Goal: Information Seeking & Learning: Learn about a topic

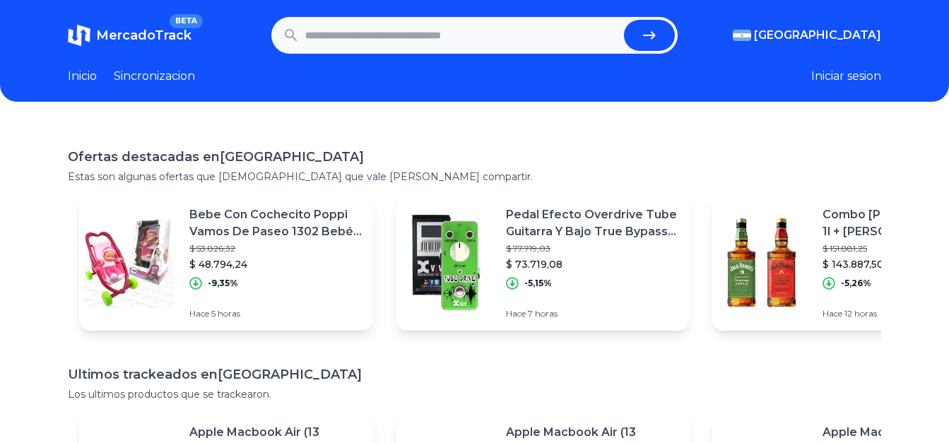
click at [392, 45] on input "text" at bounding box center [462, 35] width 314 height 31
click at [394, 32] on input "text" at bounding box center [462, 35] width 314 height 31
type input "******"
click at [697, 35] on div "Argentina Argentina Uruguay Mexico Chile Peru Venezuela Colombia Brasil" at bounding box center [780, 35] width 204 height 17
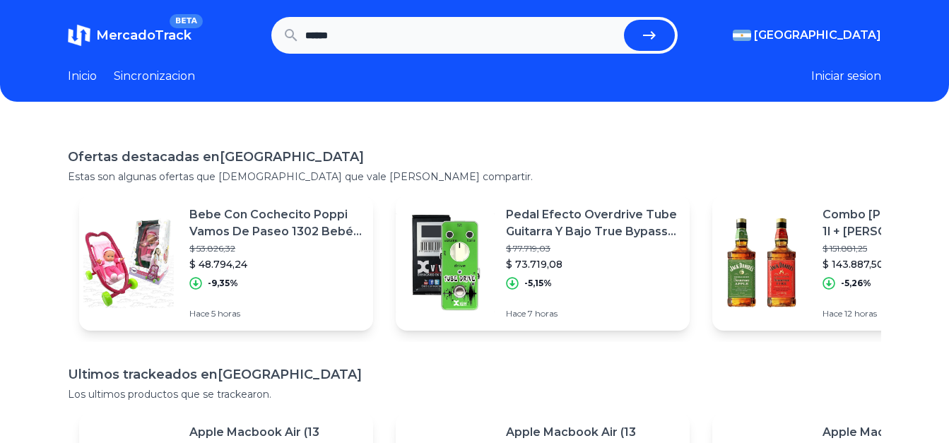
click at [658, 30] on icon "submit" at bounding box center [649, 35] width 17 height 17
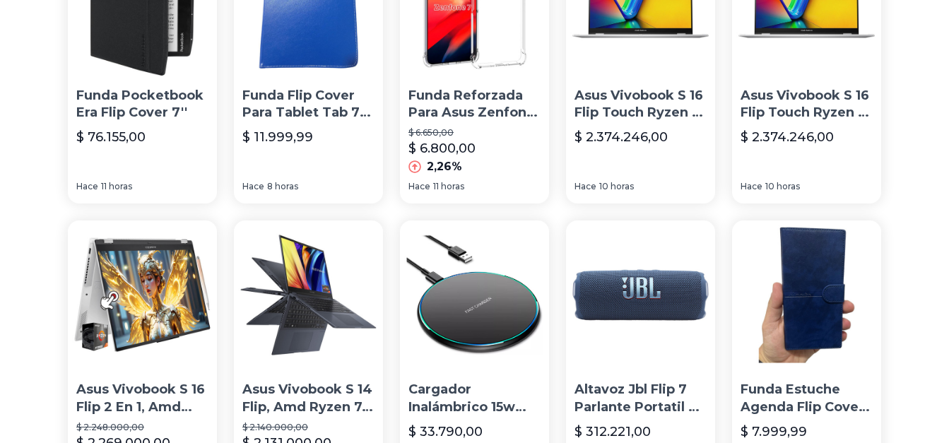
scroll to position [726, 0]
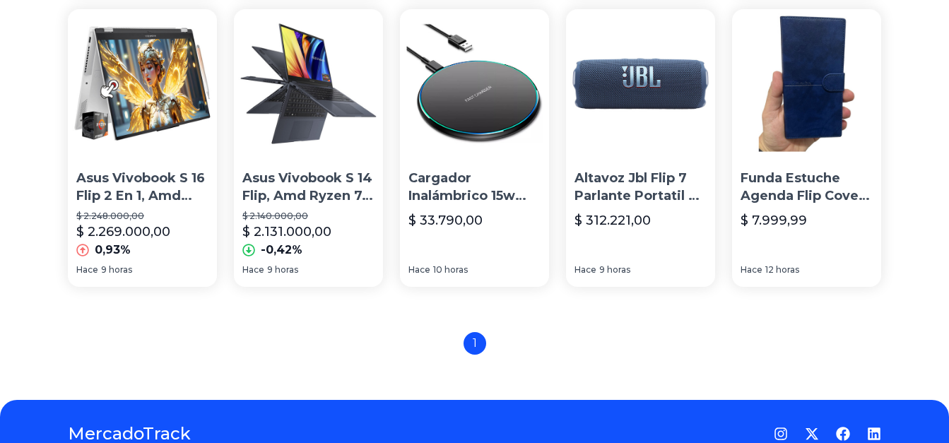
click at [642, 142] on img at bounding box center [640, 83] width 149 height 149
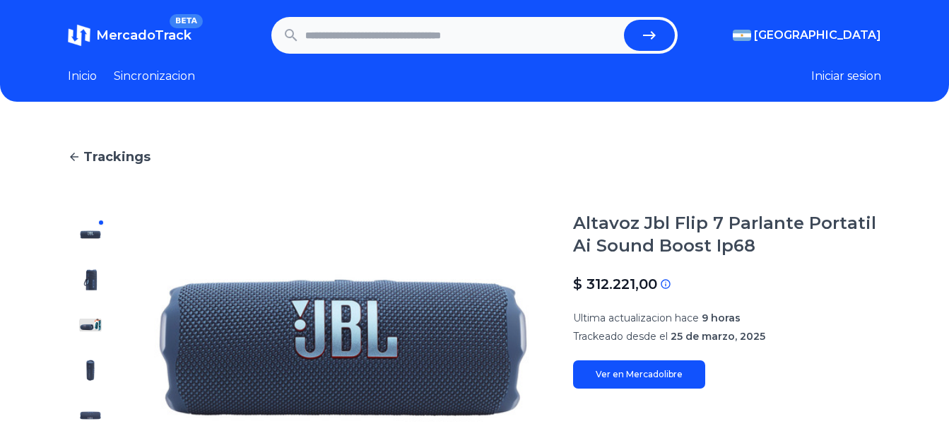
click at [435, 52] on form at bounding box center [474, 35] width 407 height 37
click at [430, 34] on input "text" at bounding box center [462, 35] width 314 height 31
type input "**********"
click at [624, 20] on button "submit" at bounding box center [649, 35] width 51 height 31
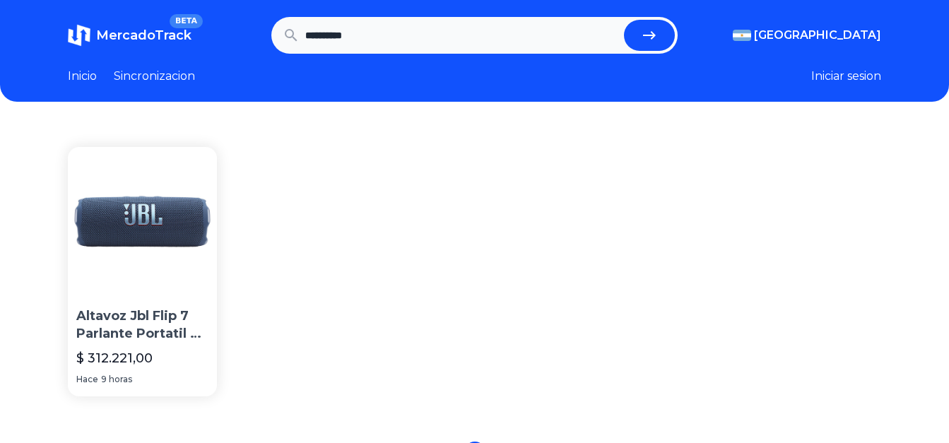
click at [88, 79] on link "Inicio" at bounding box center [82, 76] width 29 height 17
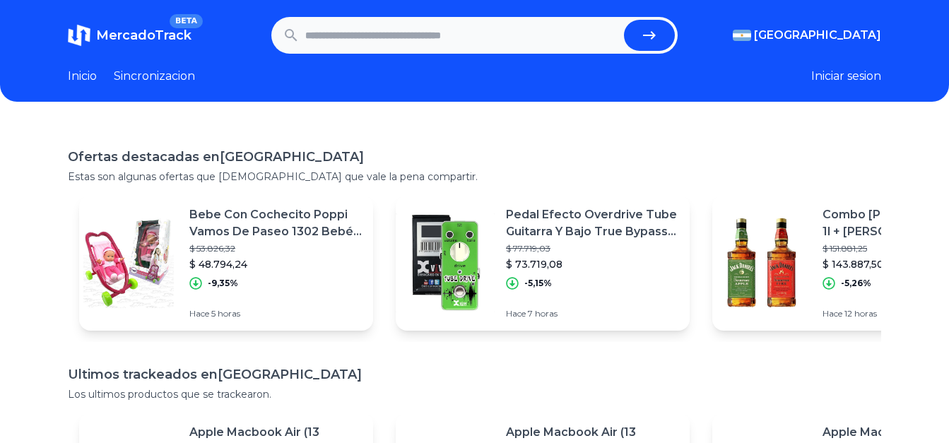
click at [372, 26] on input "text" at bounding box center [462, 35] width 314 height 31
type input "*********"
click at [624, 20] on button "submit" at bounding box center [649, 35] width 51 height 31
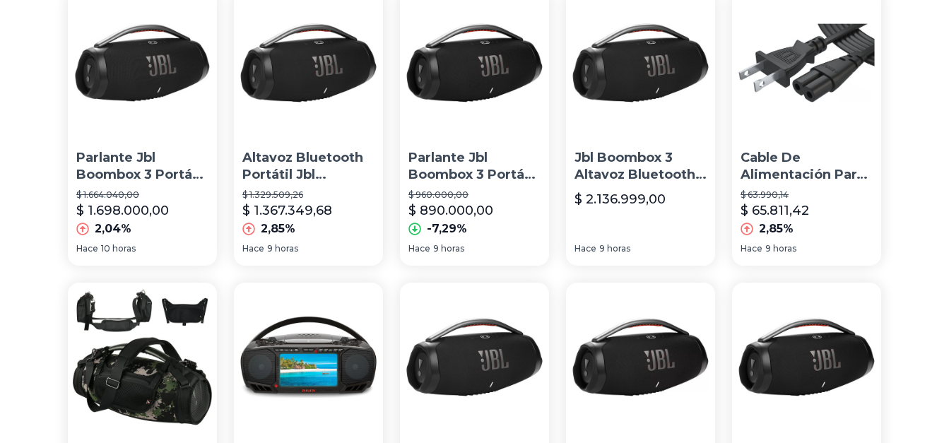
scroll to position [636, 0]
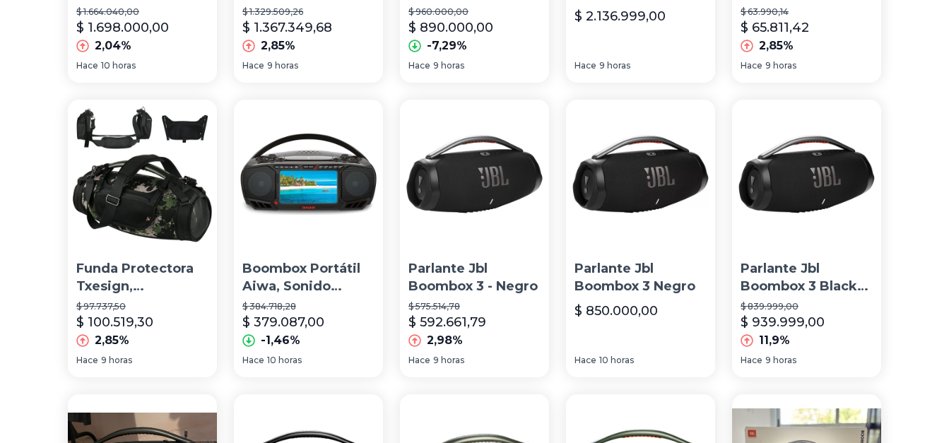
click at [455, 182] on img at bounding box center [474, 174] width 149 height 149
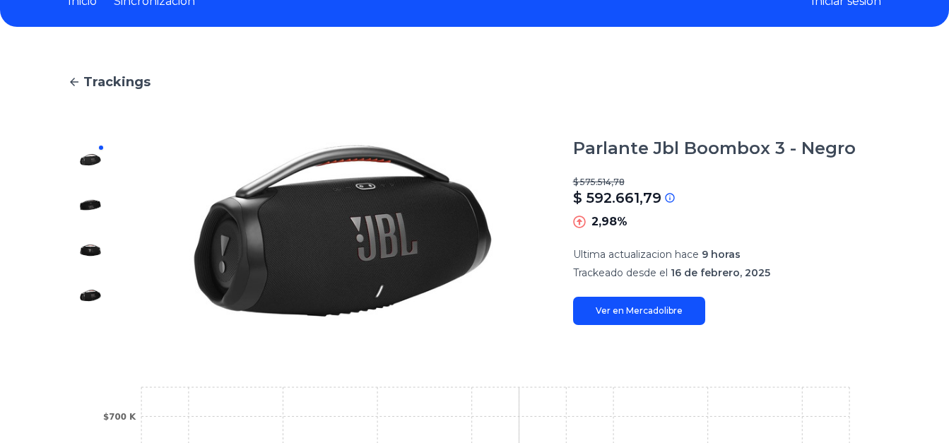
scroll to position [71, 0]
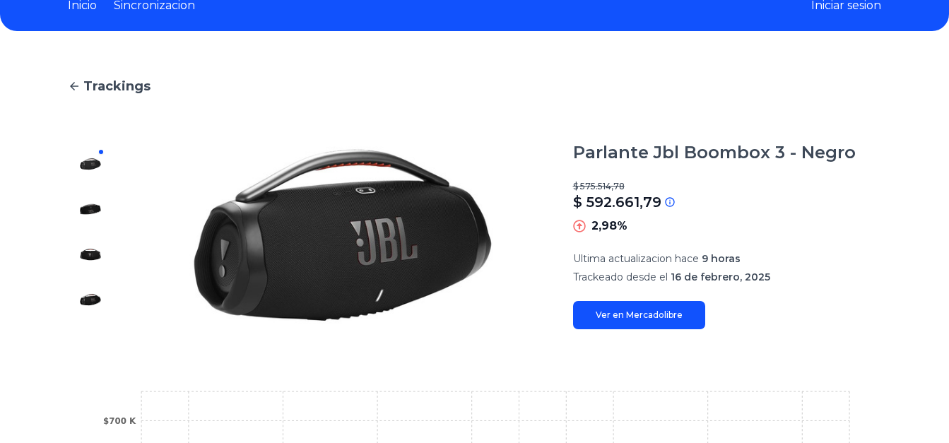
click at [78, 208] on div at bounding box center [90, 235] width 45 height 188
click at [85, 209] on img at bounding box center [90, 209] width 23 height 23
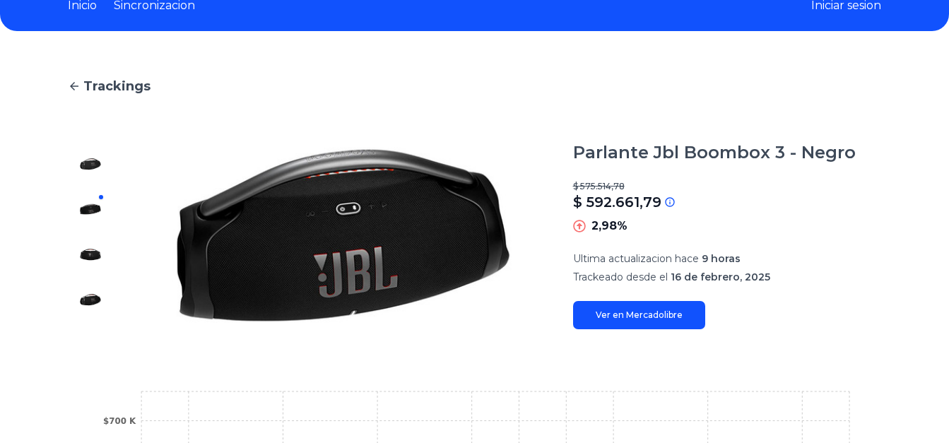
click at [741, 269] on section "Ultima actualizacion hace 9 horas Trackeado desde el 16 de febrero, 2025" at bounding box center [727, 268] width 308 height 33
click at [700, 310] on link "Ver en Mercadolibre" at bounding box center [639, 315] width 132 height 28
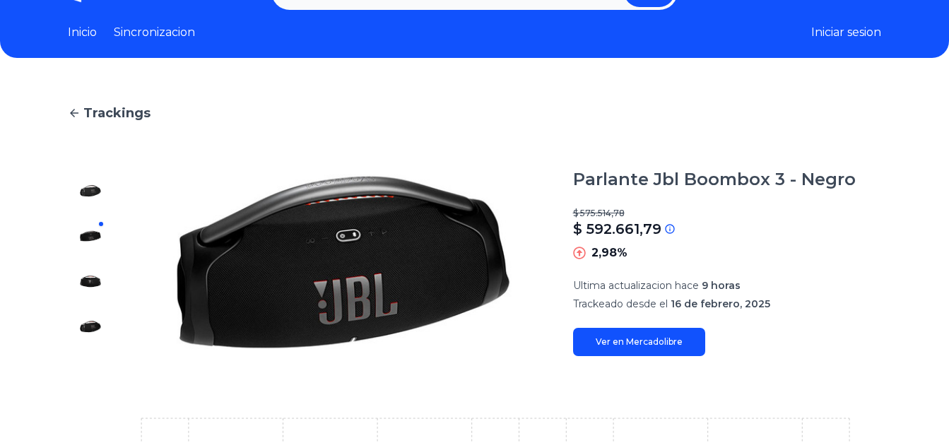
scroll to position [0, 0]
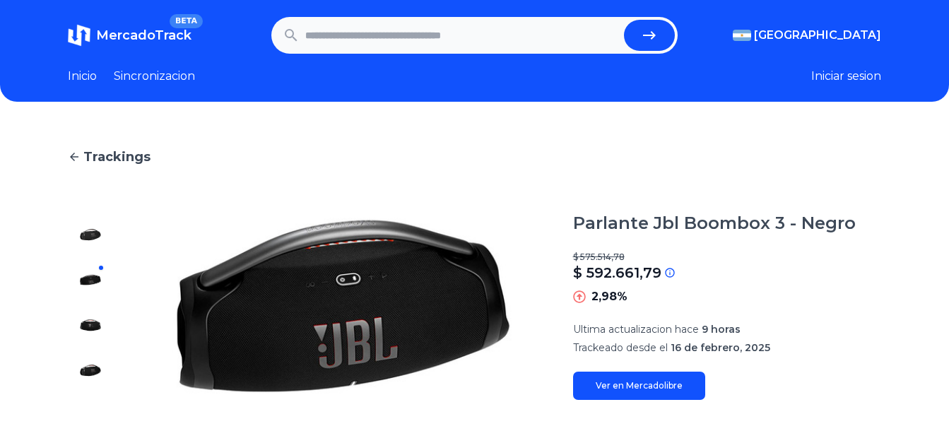
drag, startPoint x: 83, startPoint y: 144, endPoint x: 78, endPoint y: 153, distance: 9.8
click at [77, 155] on icon at bounding box center [74, 157] width 13 height 13
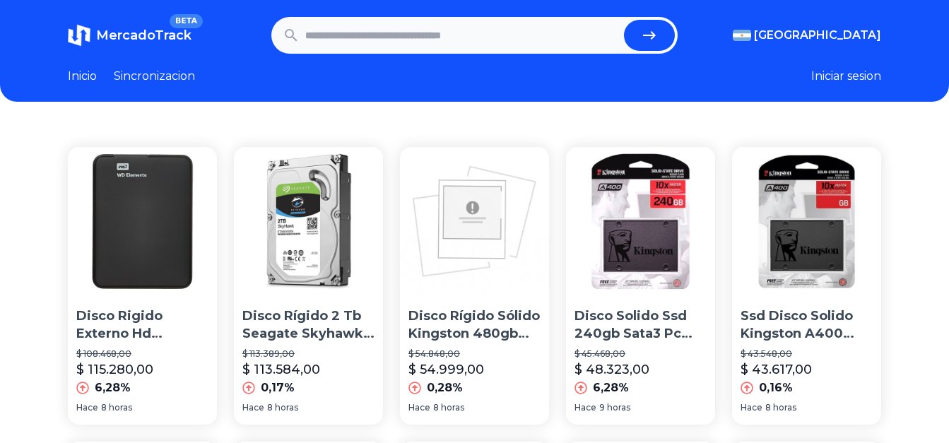
click at [157, 71] on link "Sincronizacion" at bounding box center [154, 76] width 81 height 17
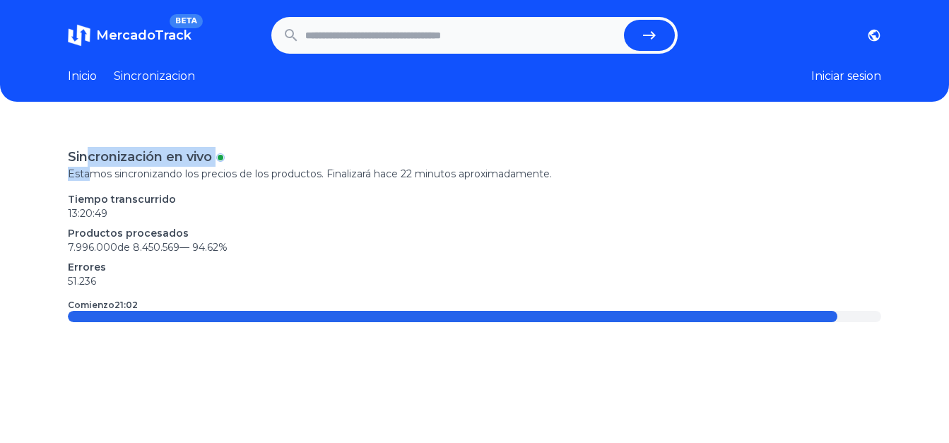
drag, startPoint x: 90, startPoint y: 155, endPoint x: 93, endPoint y: 177, distance: 22.1
click at [93, 177] on div "Sincronización en vivo Estamos sincronizando los precios de los productos. Fina…" at bounding box center [474, 164] width 813 height 34
drag, startPoint x: 93, startPoint y: 177, endPoint x: 105, endPoint y: 175, distance: 12.3
click at [105, 175] on p "Estamos sincronizando los precios de los productos. Finalizará hace 22 minutos …" at bounding box center [474, 174] width 813 height 14
click at [122, 298] on div "Sincronización en vivo Estamos sincronizando los precios de los productos. Fina…" at bounding box center [474, 234] width 813 height 175
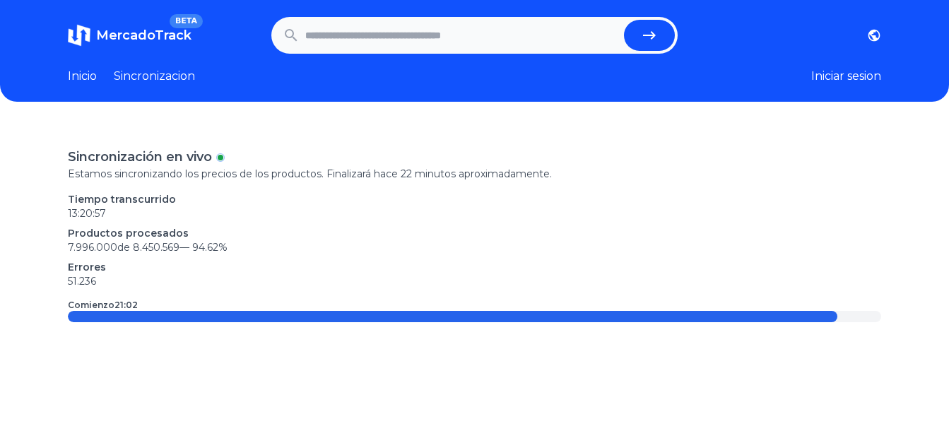
click at [441, 45] on input "text" at bounding box center [462, 35] width 314 height 31
click at [524, 26] on input "text" at bounding box center [462, 35] width 314 height 31
type input "******"
click at [624, 20] on button "submit" at bounding box center [649, 35] width 51 height 31
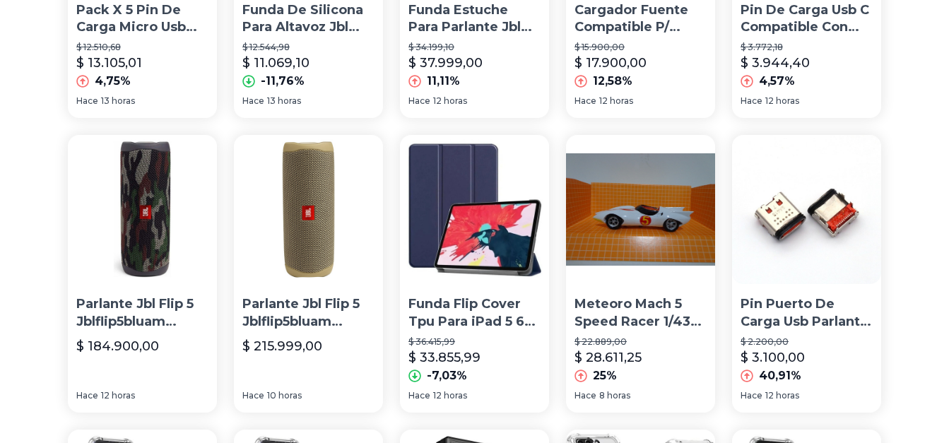
scroll to position [636, 0]
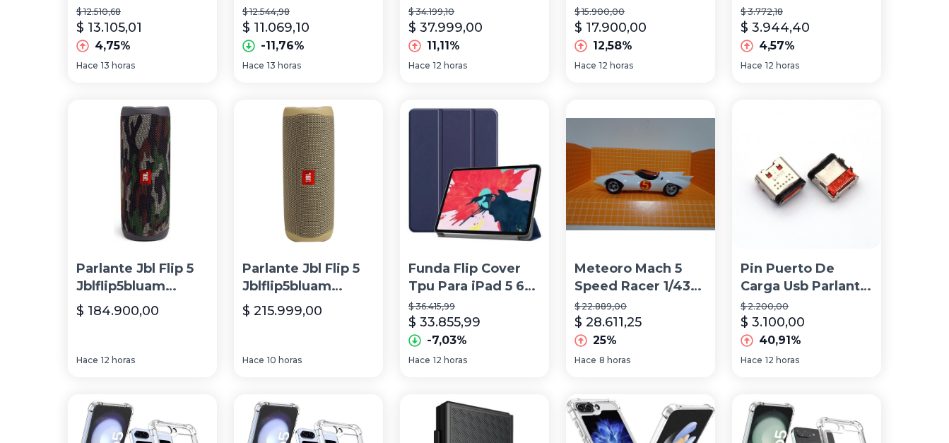
click at [275, 201] on img at bounding box center [308, 174] width 149 height 149
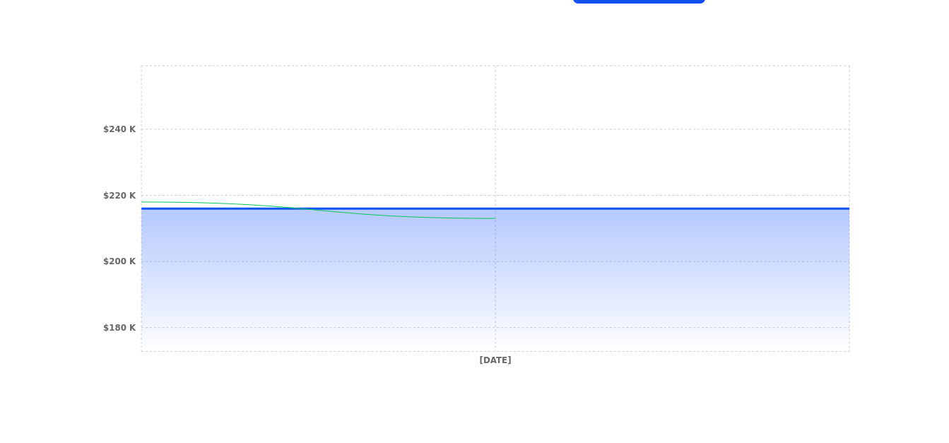
scroll to position [524, 0]
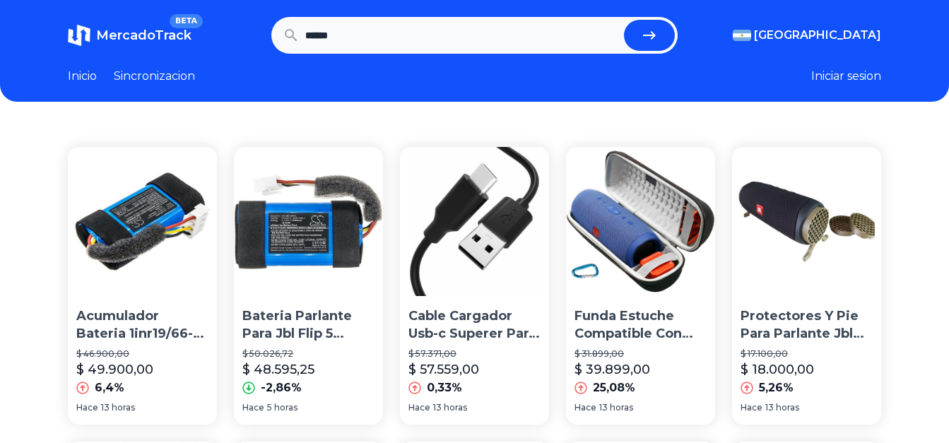
click at [365, 31] on input "******" at bounding box center [462, 35] width 314 height 31
type input "******"
click at [624, 20] on button "submit" at bounding box center [649, 35] width 51 height 31
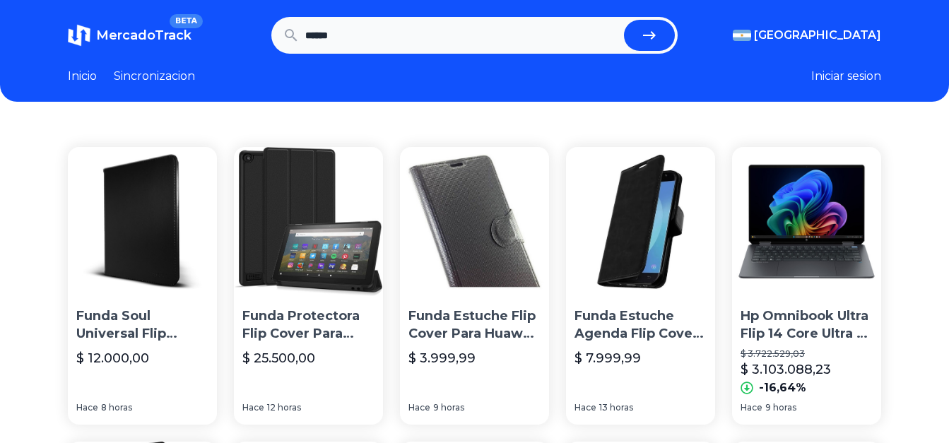
click at [345, 40] on input "******" at bounding box center [462, 35] width 314 height 31
type input "******"
click at [624, 20] on button "submit" at bounding box center [649, 35] width 51 height 31
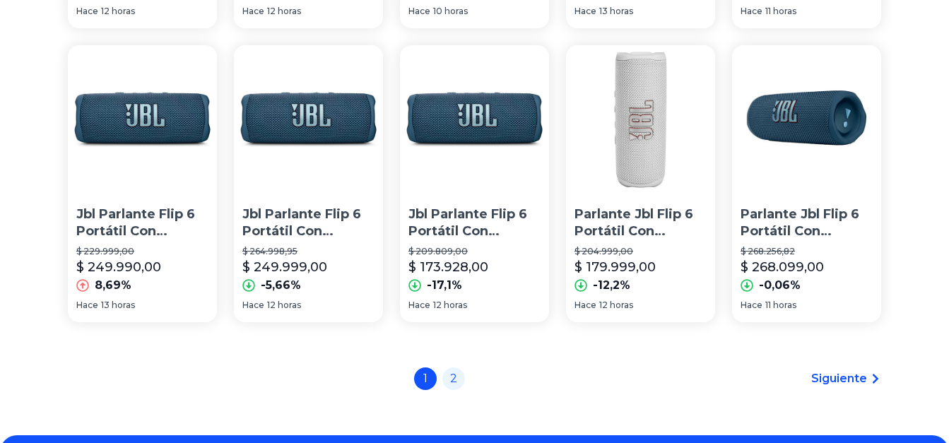
scroll to position [989, 0]
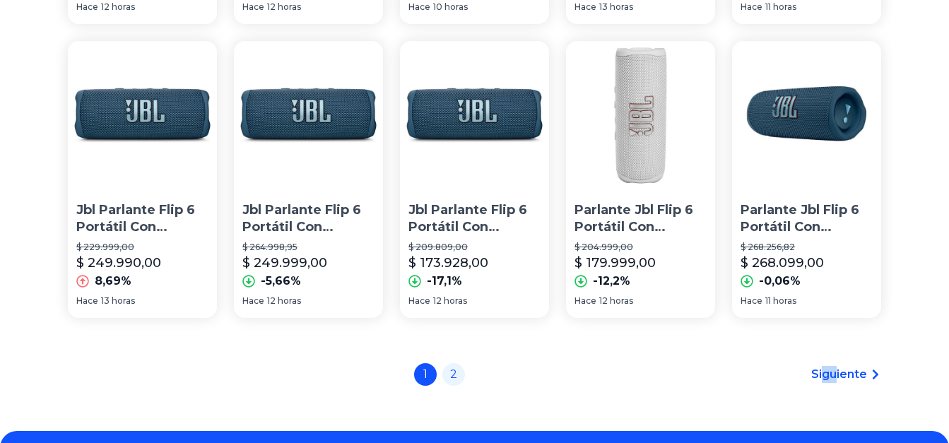
drag, startPoint x: 835, startPoint y: 363, endPoint x: 847, endPoint y: 377, distance: 18.6
click at [847, 377] on span "Siguiente" at bounding box center [839, 374] width 56 height 17
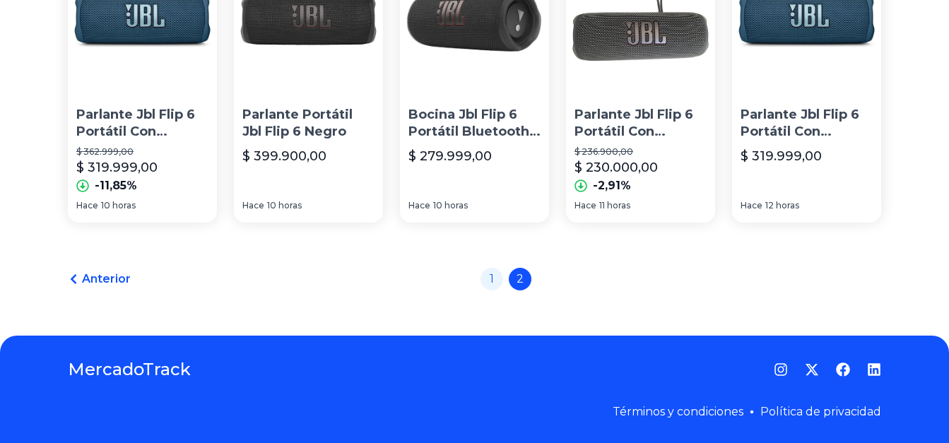
scroll to position [1093, 0]
click at [498, 276] on link "1" at bounding box center [492, 277] width 23 height 23
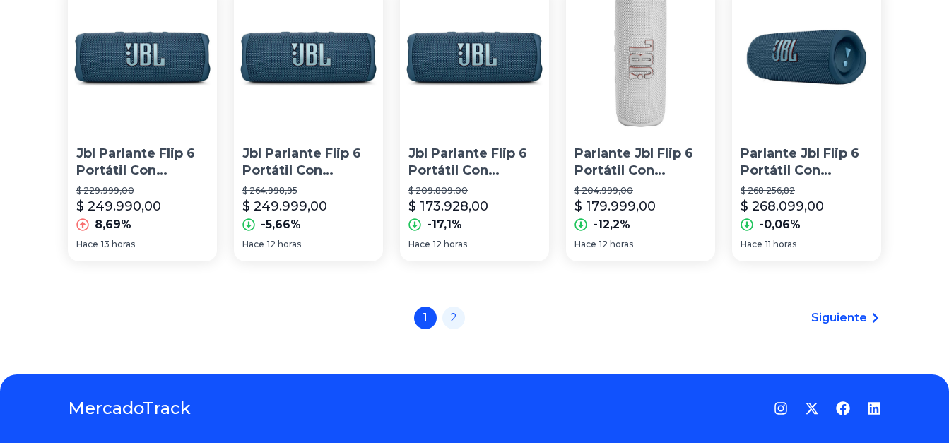
scroll to position [1023, 0]
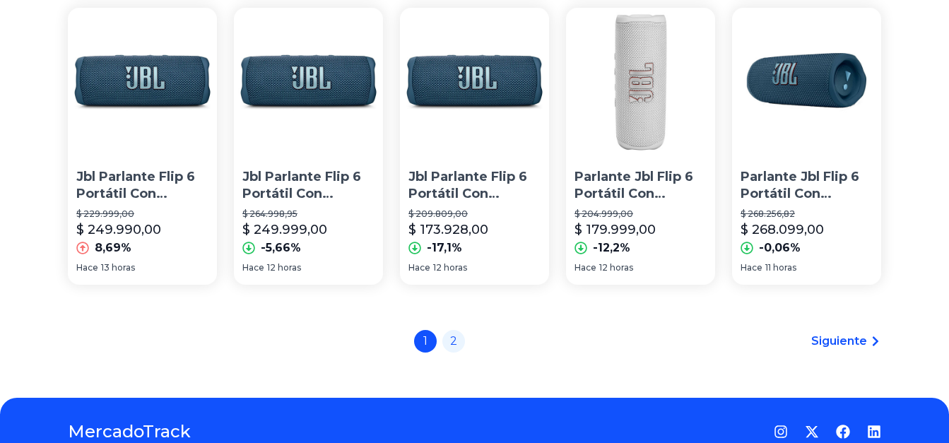
click at [487, 128] on img at bounding box center [474, 82] width 149 height 149
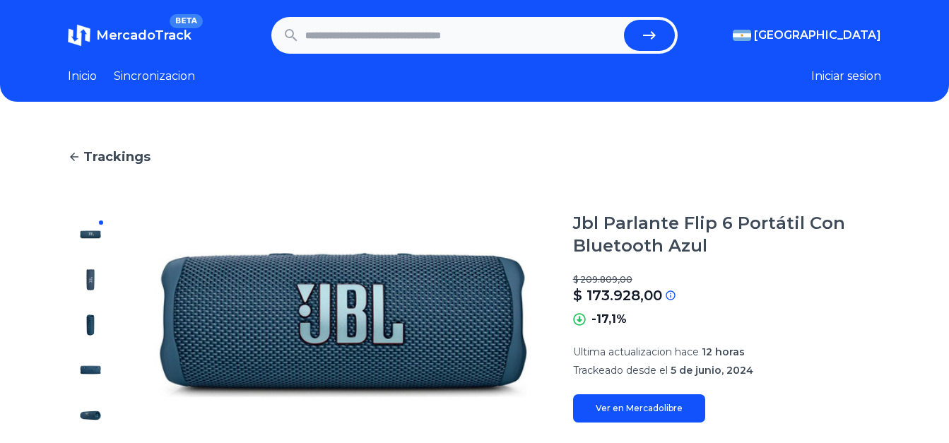
click at [659, 411] on link "Ver en Mercadolibre" at bounding box center [639, 408] width 132 height 28
